Goal: Book appointment/travel/reservation

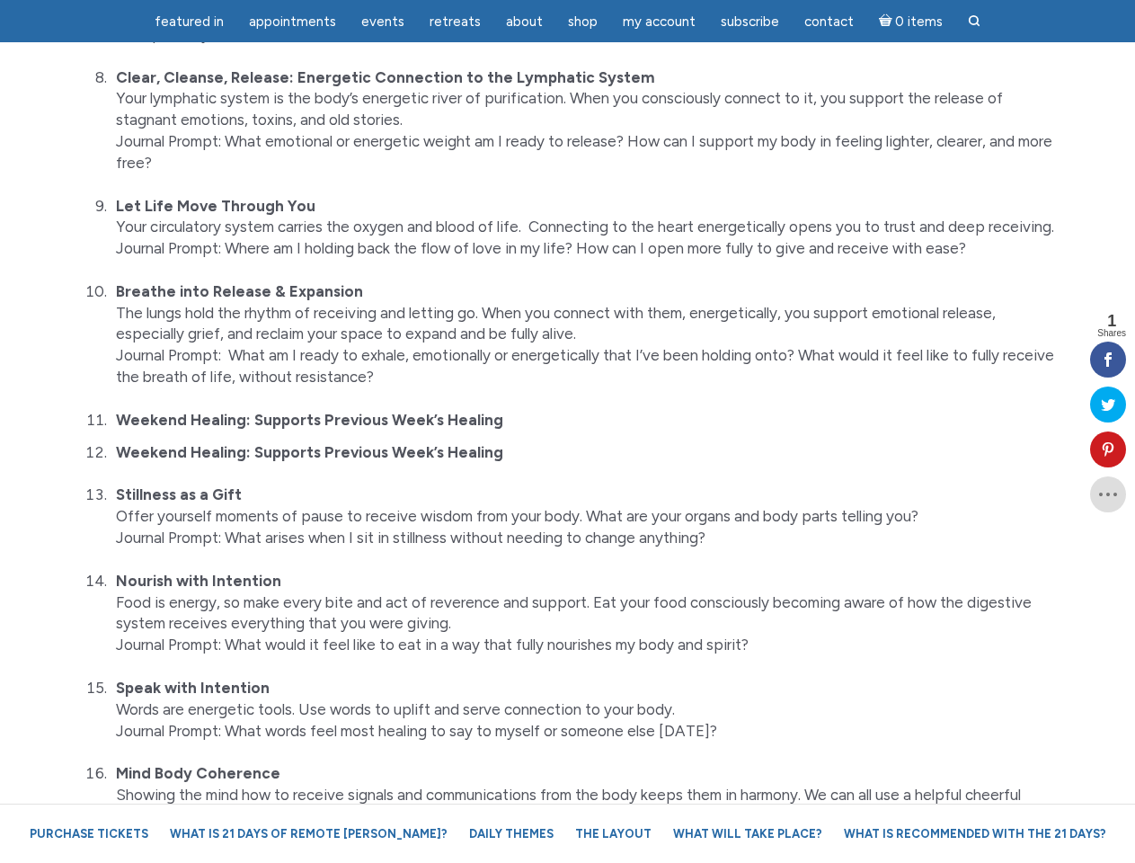
scroll to position [3874, 0]
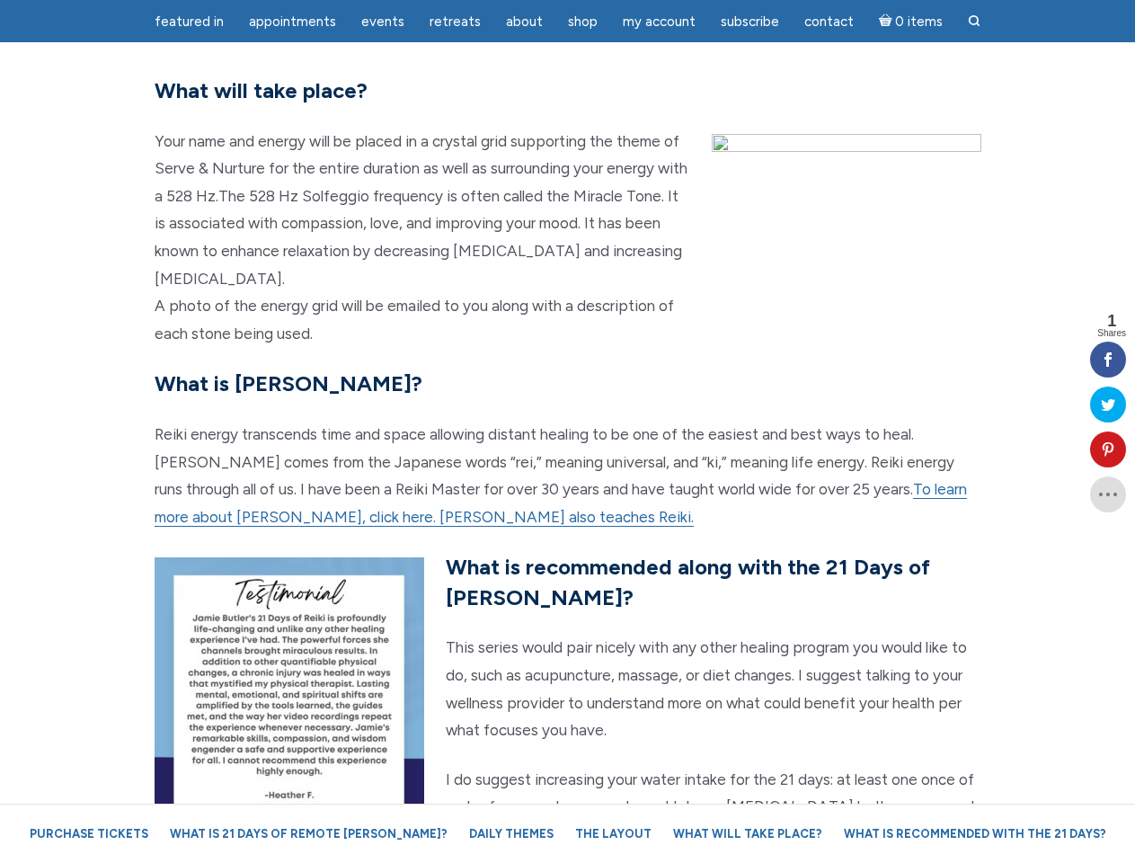
click at [567, 431] on p "Reiki energy transcends time and space allowing distant healing to be one of th…" at bounding box center [568, 476] width 827 height 110
click at [292, 22] on span "Appointments" at bounding box center [292, 21] width 87 height 16
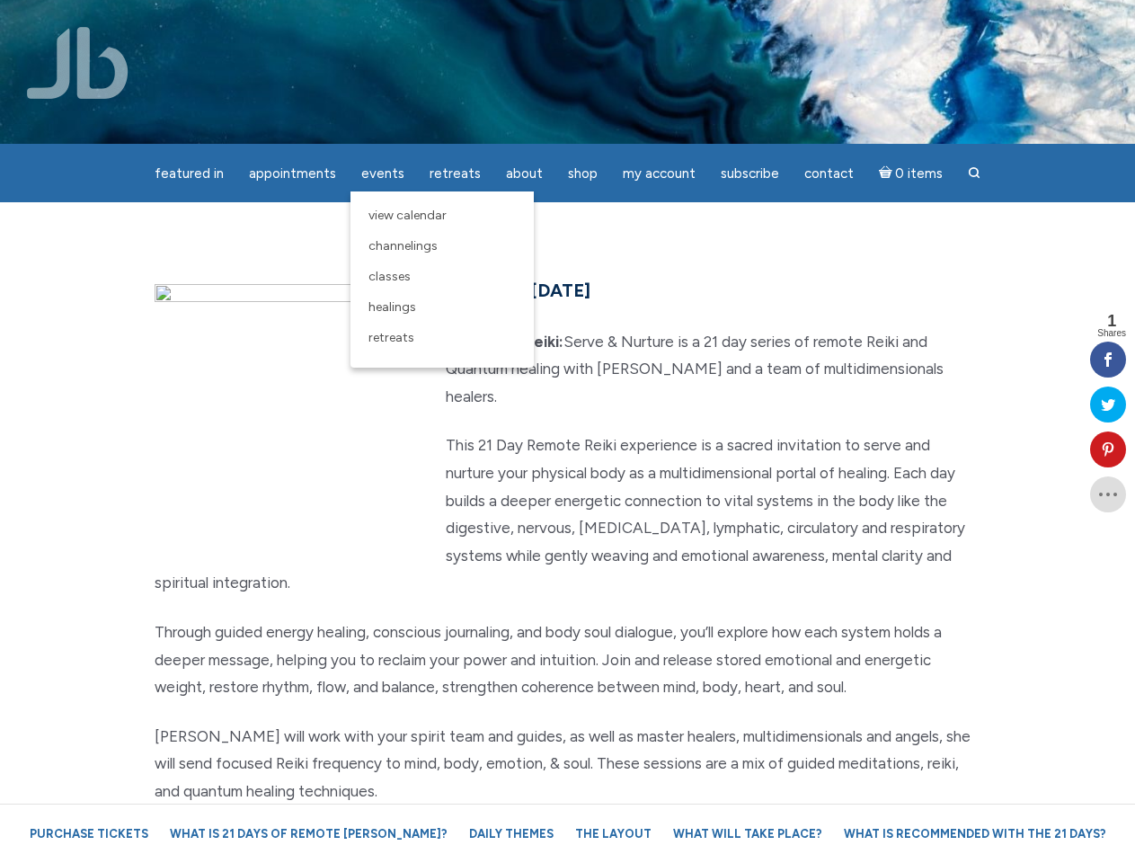
click at [383, 22] on div "featured in featured in Memes Appointments Book a Lecture/Class How I Read Half…" at bounding box center [567, 14] width 1135 height 28
click at [524, 22] on div "featured in featured in Memes Appointments Book a Lecture/Class How I Read Half…" at bounding box center [567, 14] width 1135 height 28
click at [659, 22] on div "featured in featured in Memes Appointments Book a Lecture/Class How I Read Half…" at bounding box center [567, 14] width 1135 height 28
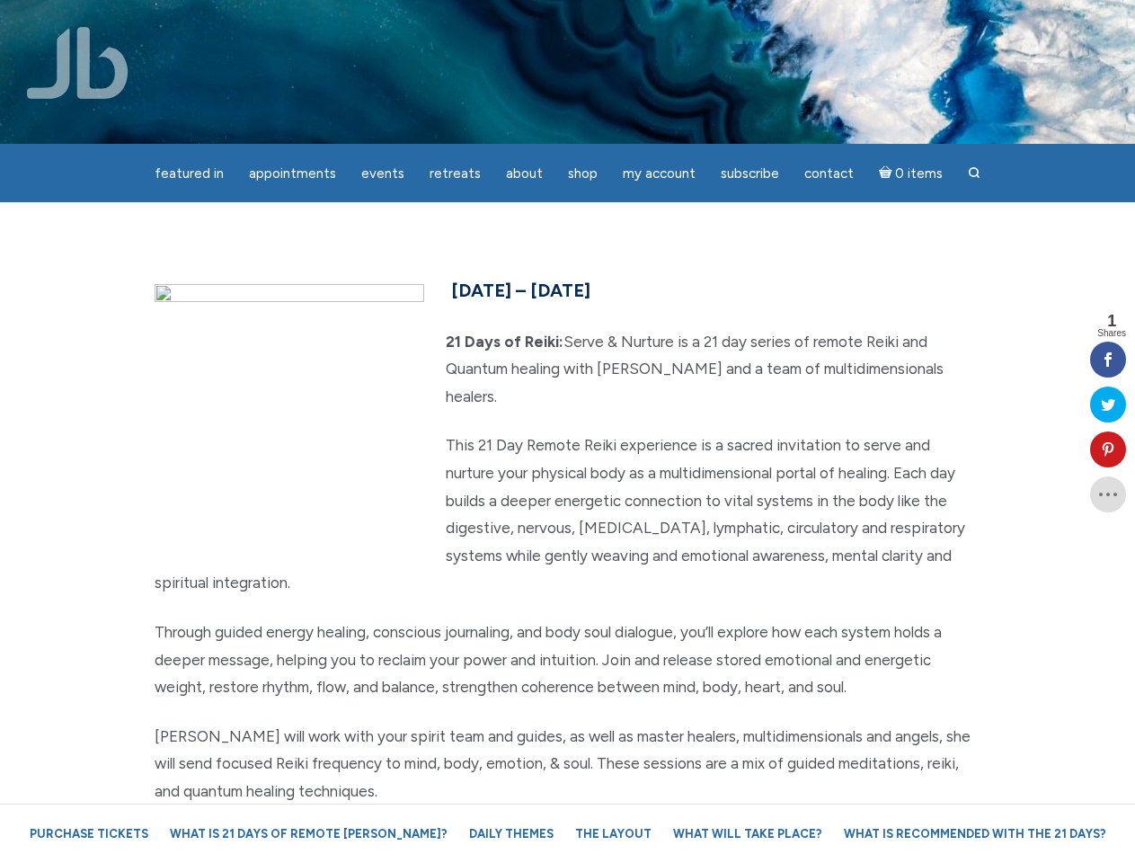
click at [1108, 449] on icon at bounding box center [1108, 449] width 36 height 14
